Goal: Navigation & Orientation: Find specific page/section

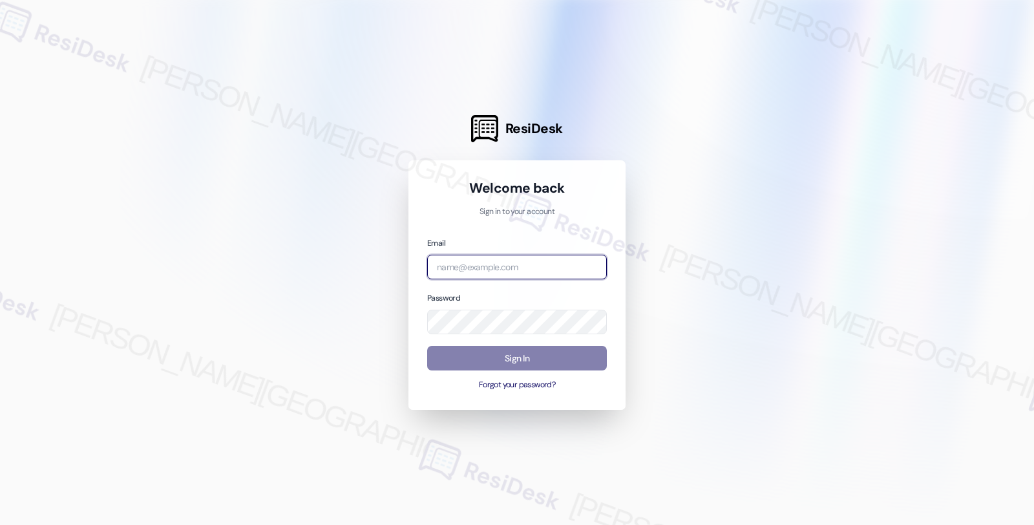
click at [507, 262] on input "email" at bounding box center [517, 267] width 180 height 25
click at [477, 271] on input "shp" at bounding box center [517, 267] width 180 height 25
type input "[EMAIL_ADDRESS][PERSON_NAME][DOMAIN_NAME]"
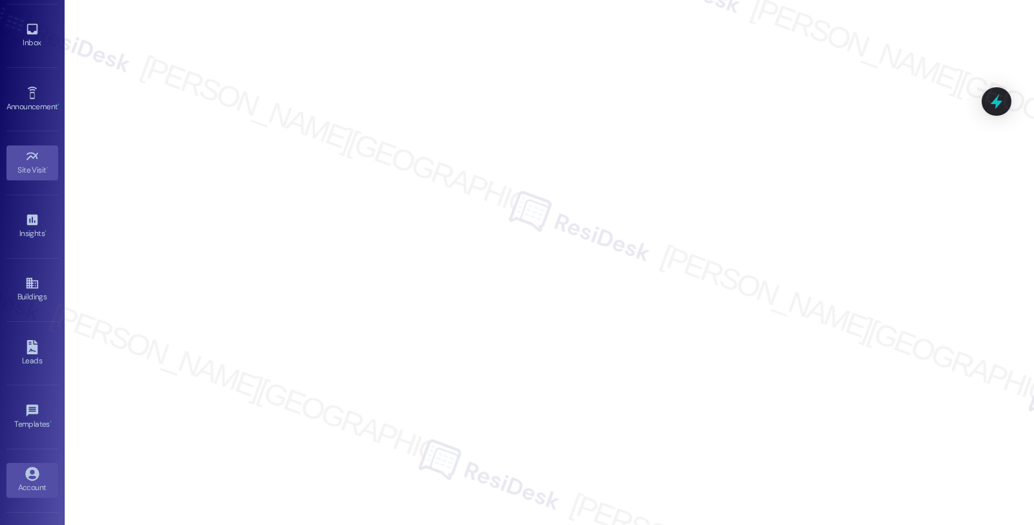
scroll to position [93, 0]
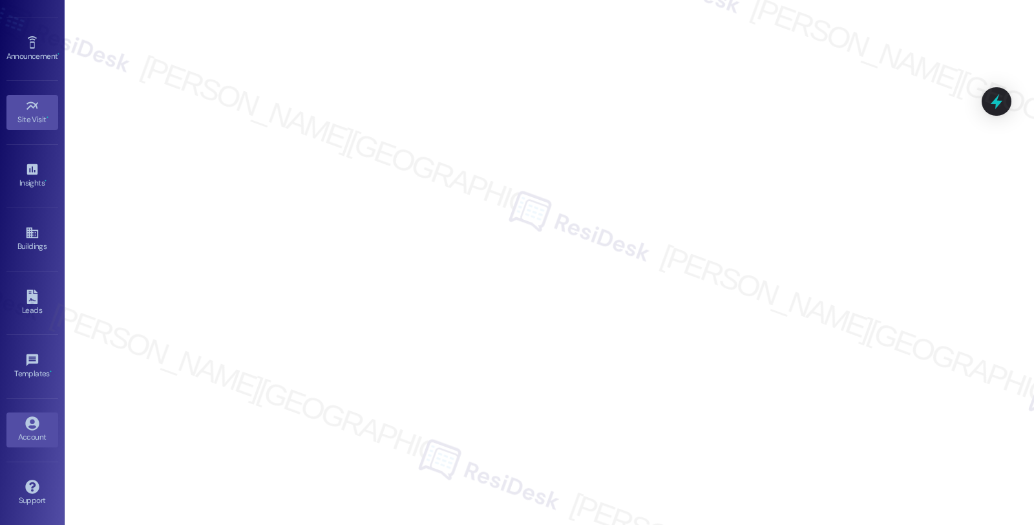
click at [30, 438] on div "Account" at bounding box center [32, 436] width 65 height 13
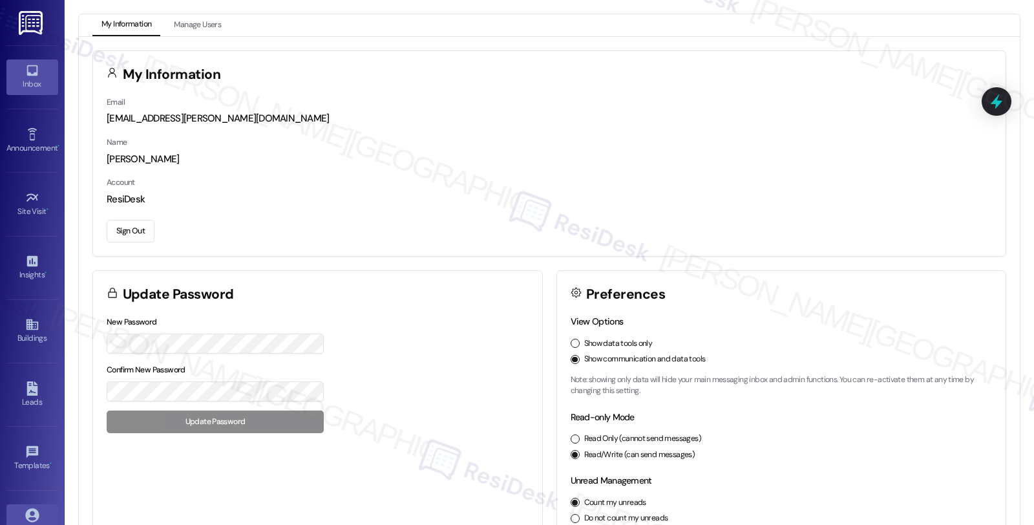
click at [26, 67] on icon at bounding box center [32, 70] width 14 height 14
